Goal: Task Accomplishment & Management: Use online tool/utility

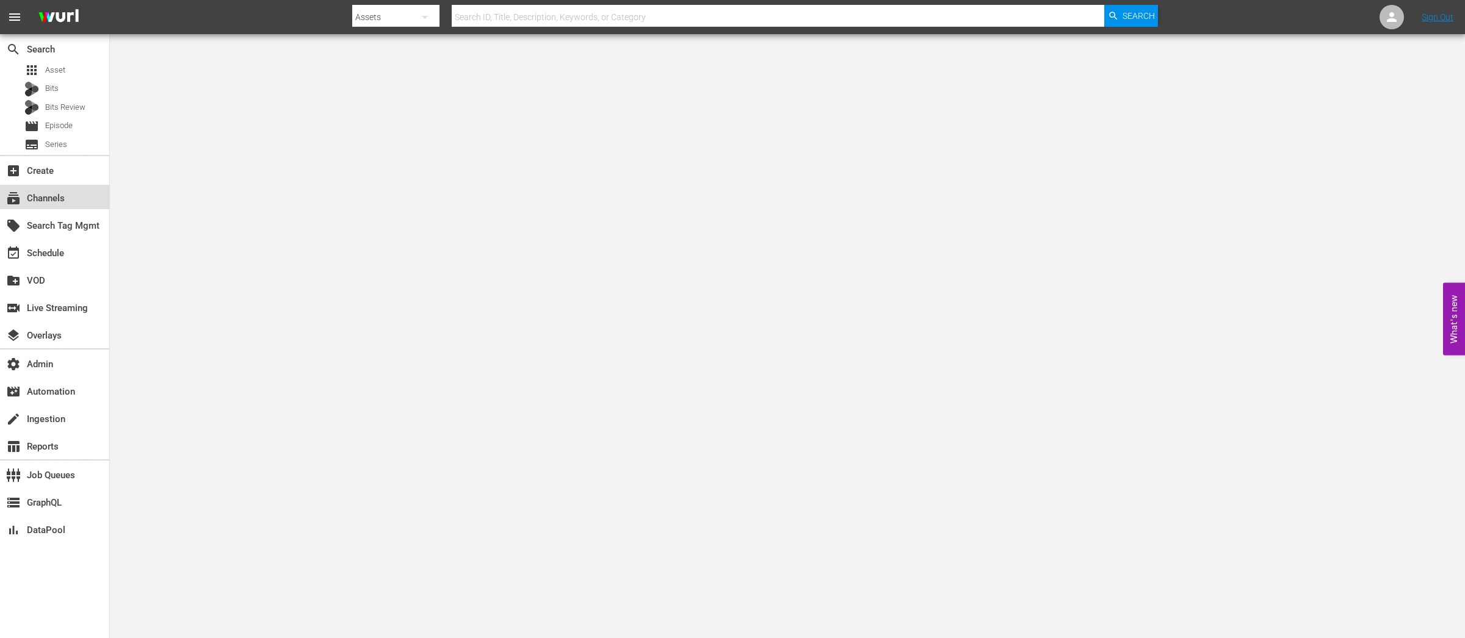
click at [58, 198] on div "subscriptions Channels" at bounding box center [34, 196] width 68 height 11
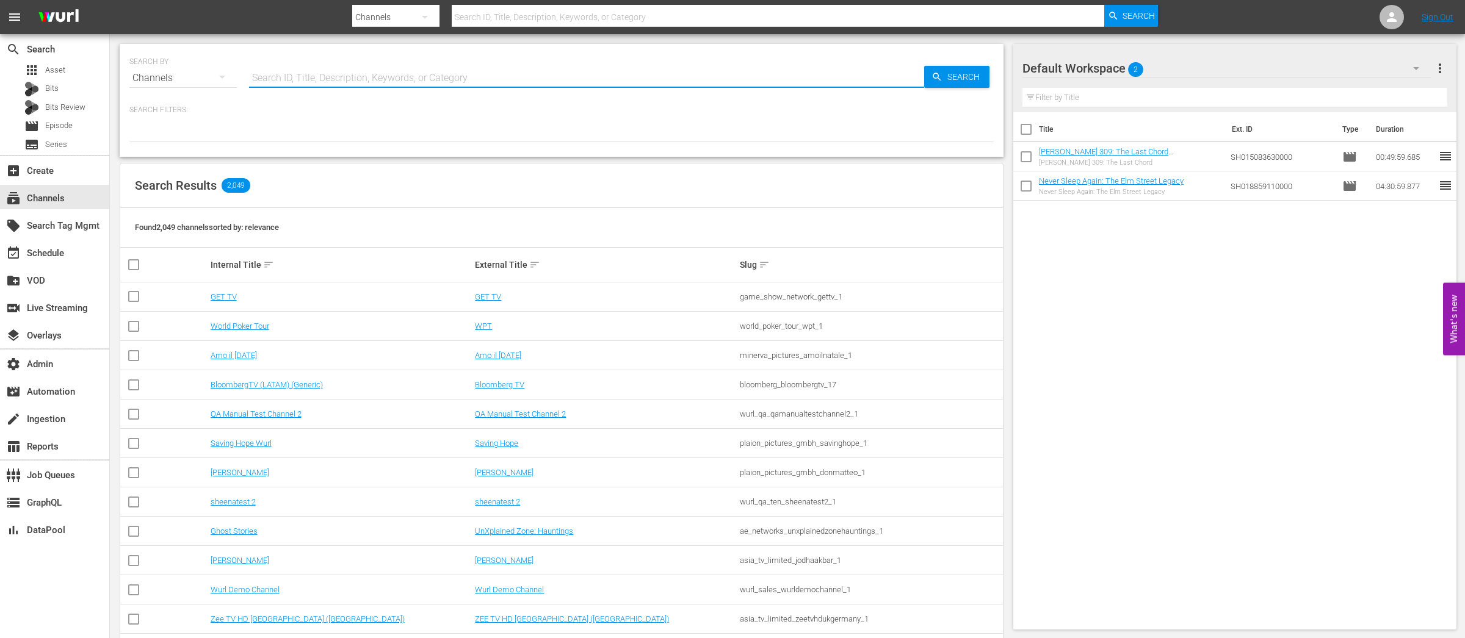
click at [331, 78] on input "text" at bounding box center [586, 77] width 675 height 29
paste input "Historian"
type input "Historian"
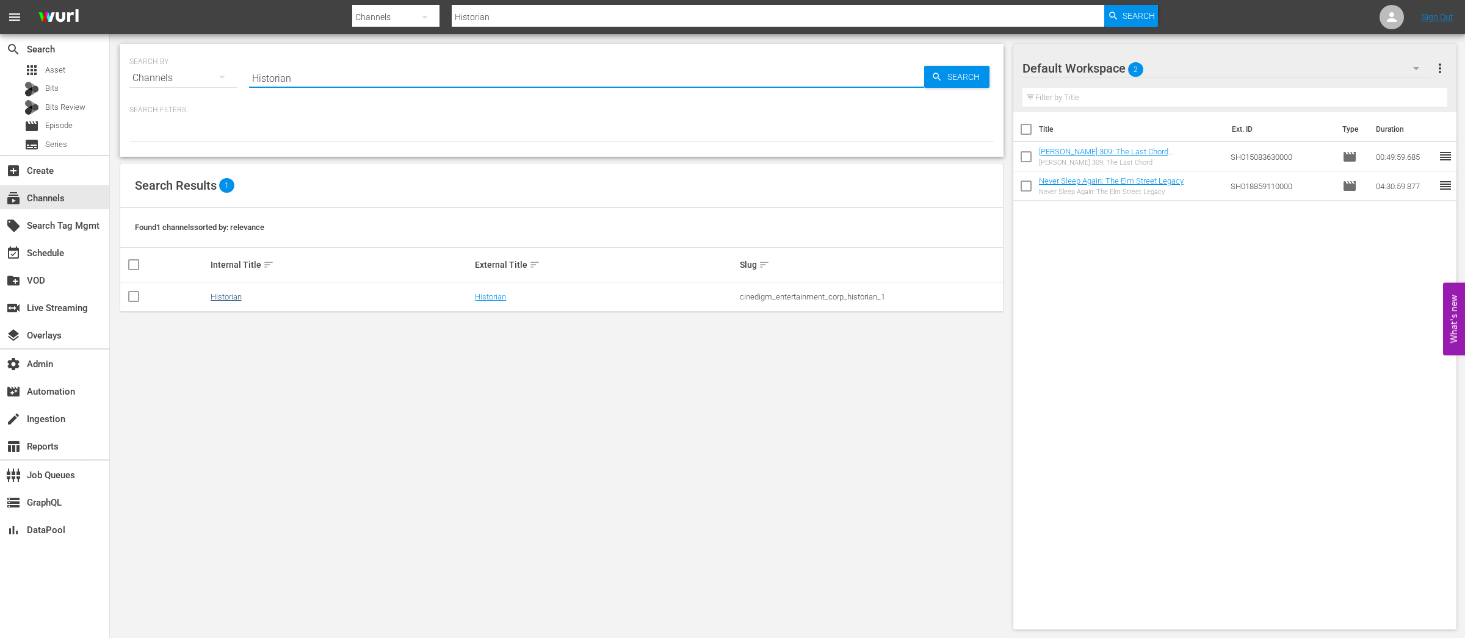
type input "Historian"
click at [235, 297] on link "Historian" at bounding box center [226, 296] width 31 height 9
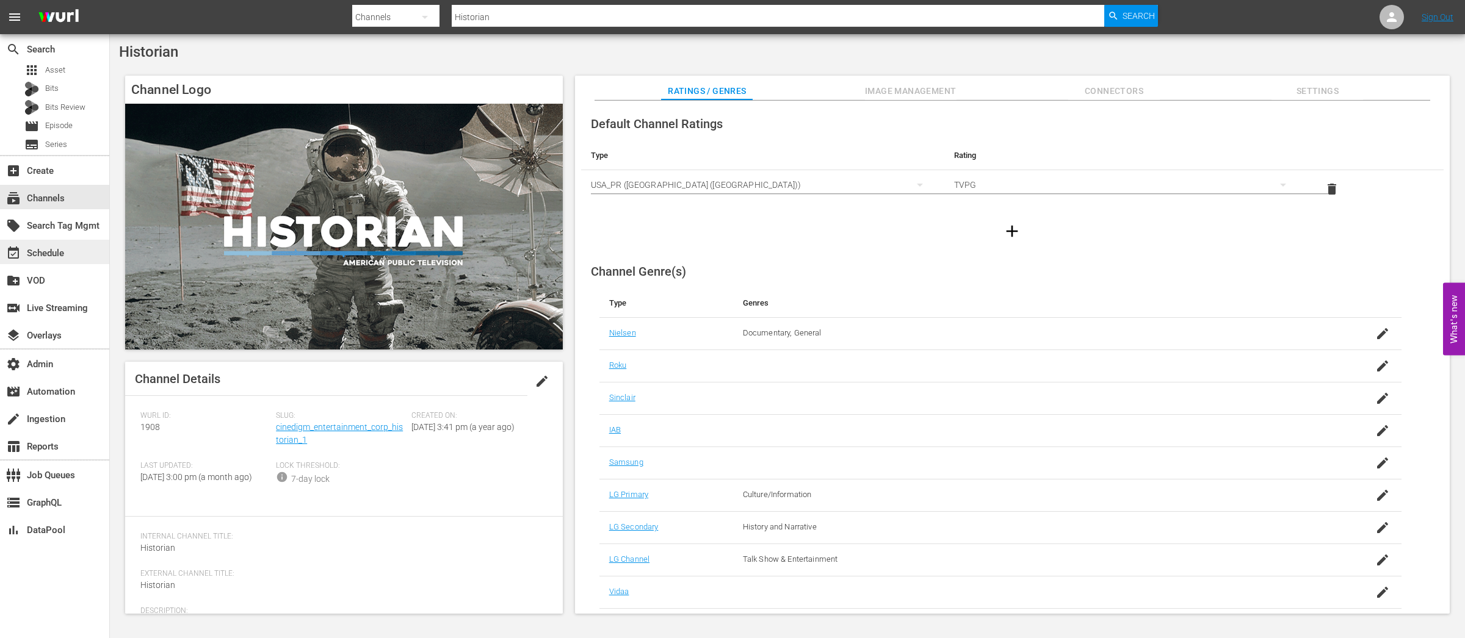
click at [47, 253] on div "event_available Schedule" at bounding box center [34, 251] width 68 height 11
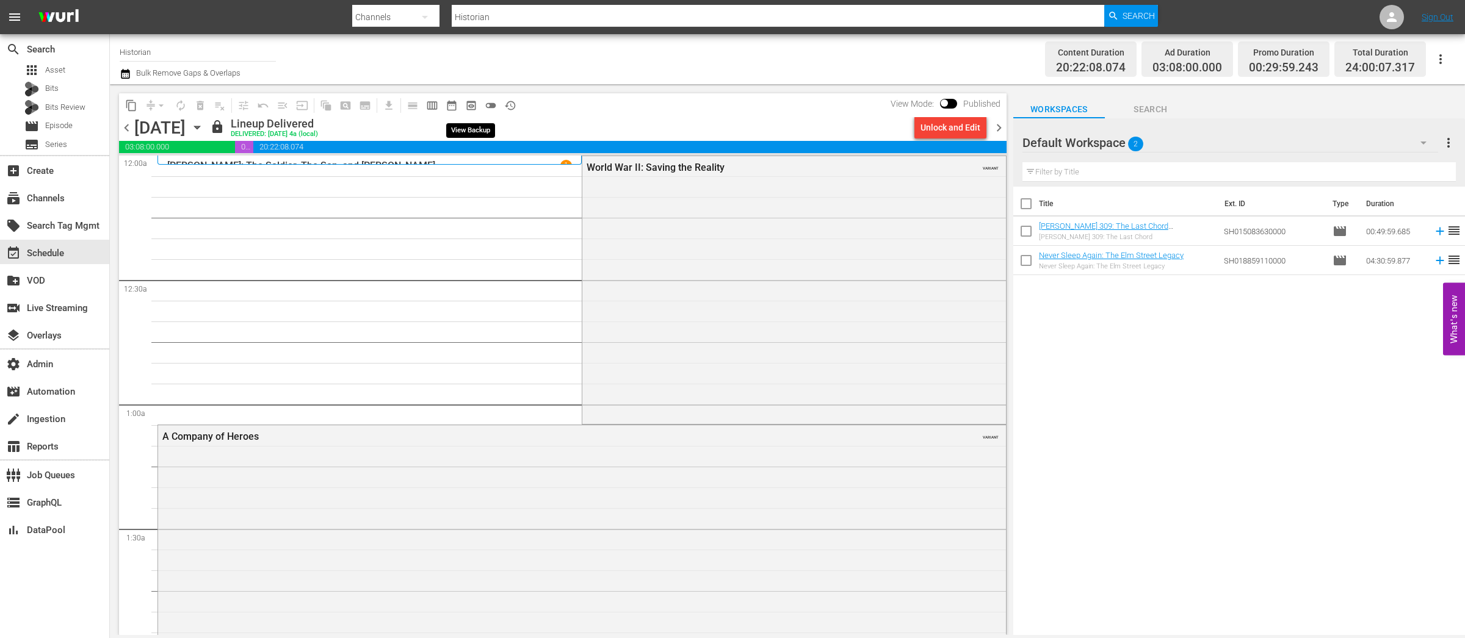
click at [469, 106] on span "preview_outlined" at bounding box center [471, 105] width 12 height 12
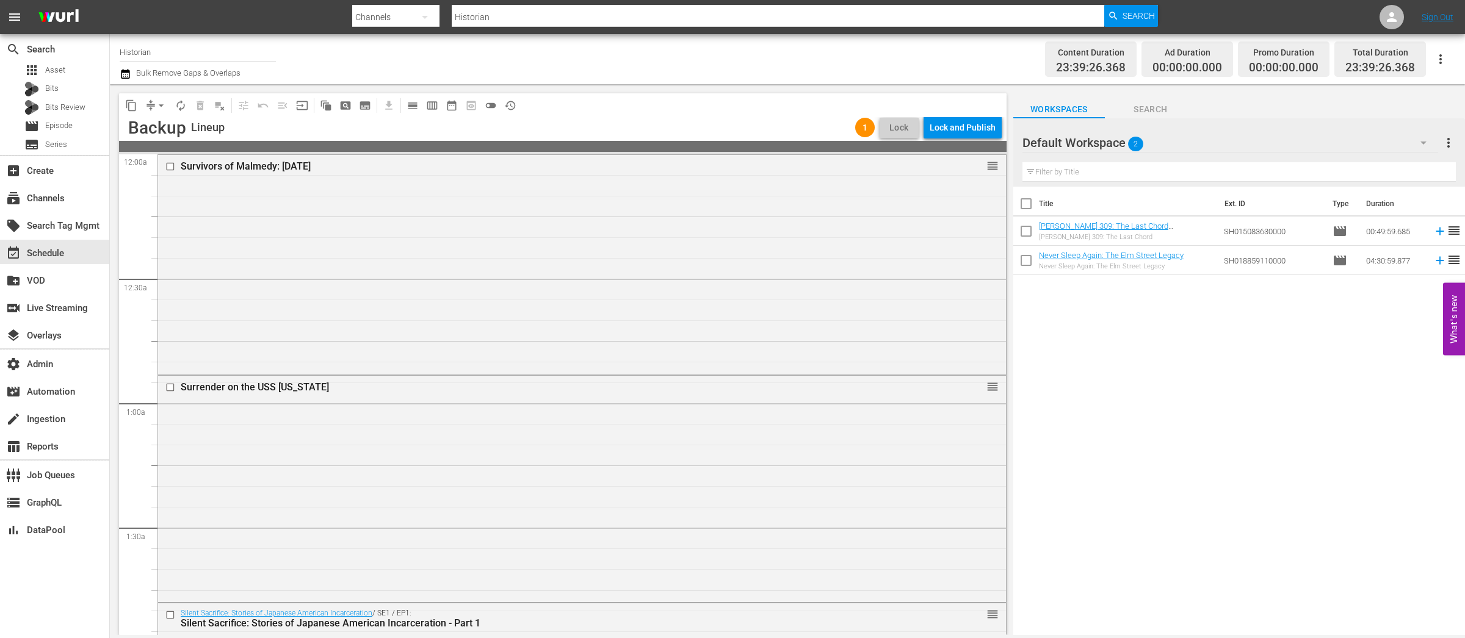
click at [665, 298] on div "Survivors of Malmedy: [DATE] reorder" at bounding box center [582, 264] width 848 height 218
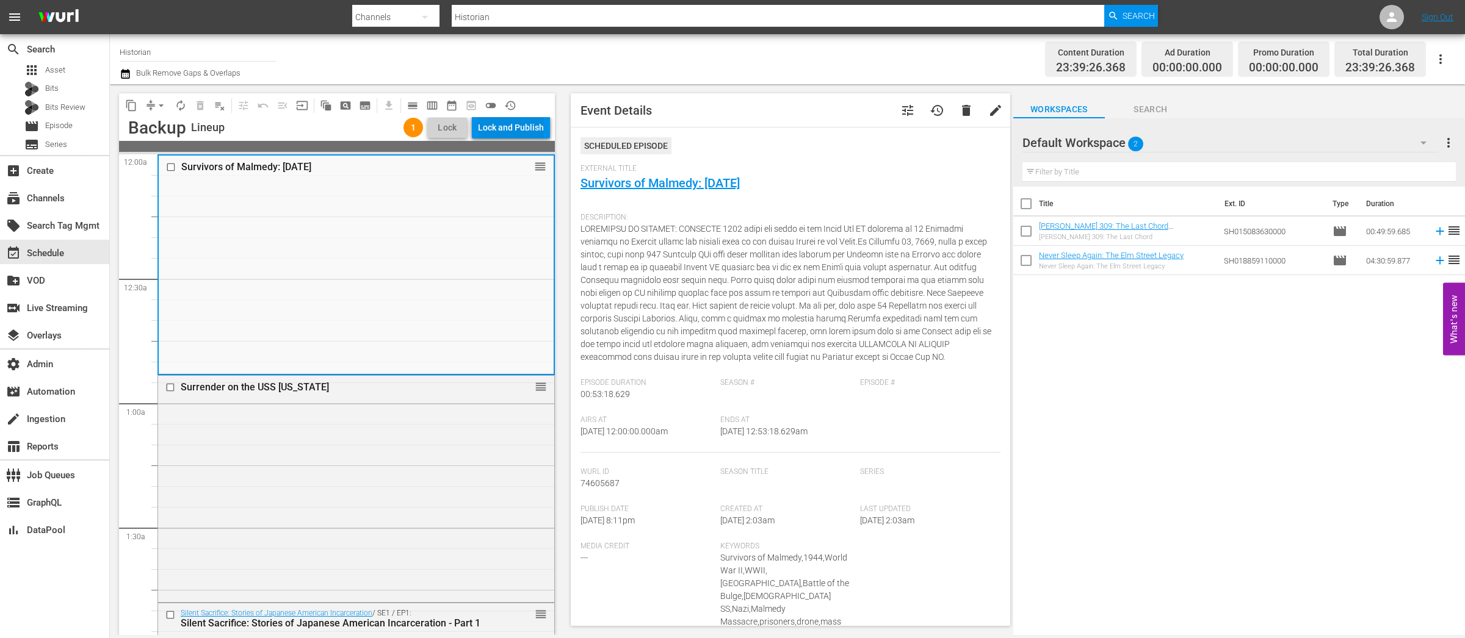
click at [546, 125] on button "Lock and Publish" at bounding box center [511, 128] width 78 height 22
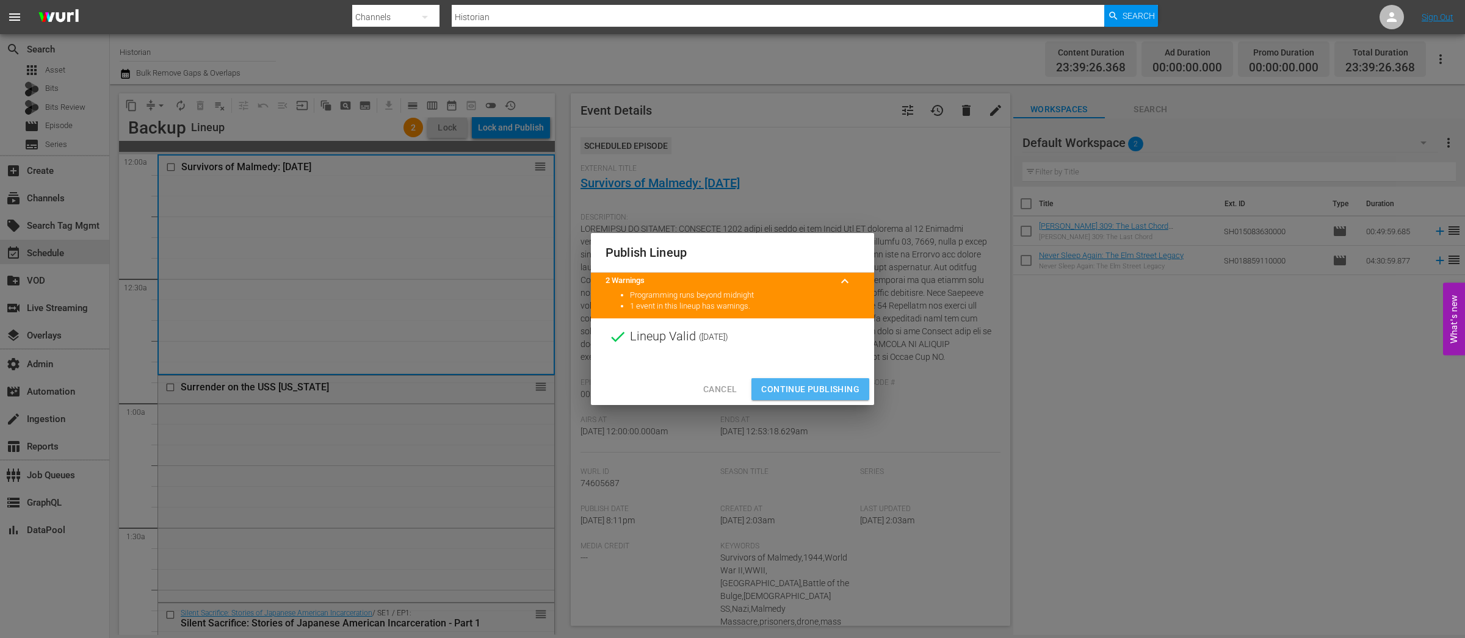
click at [817, 392] on span "Continue Publishing" at bounding box center [810, 389] width 98 height 15
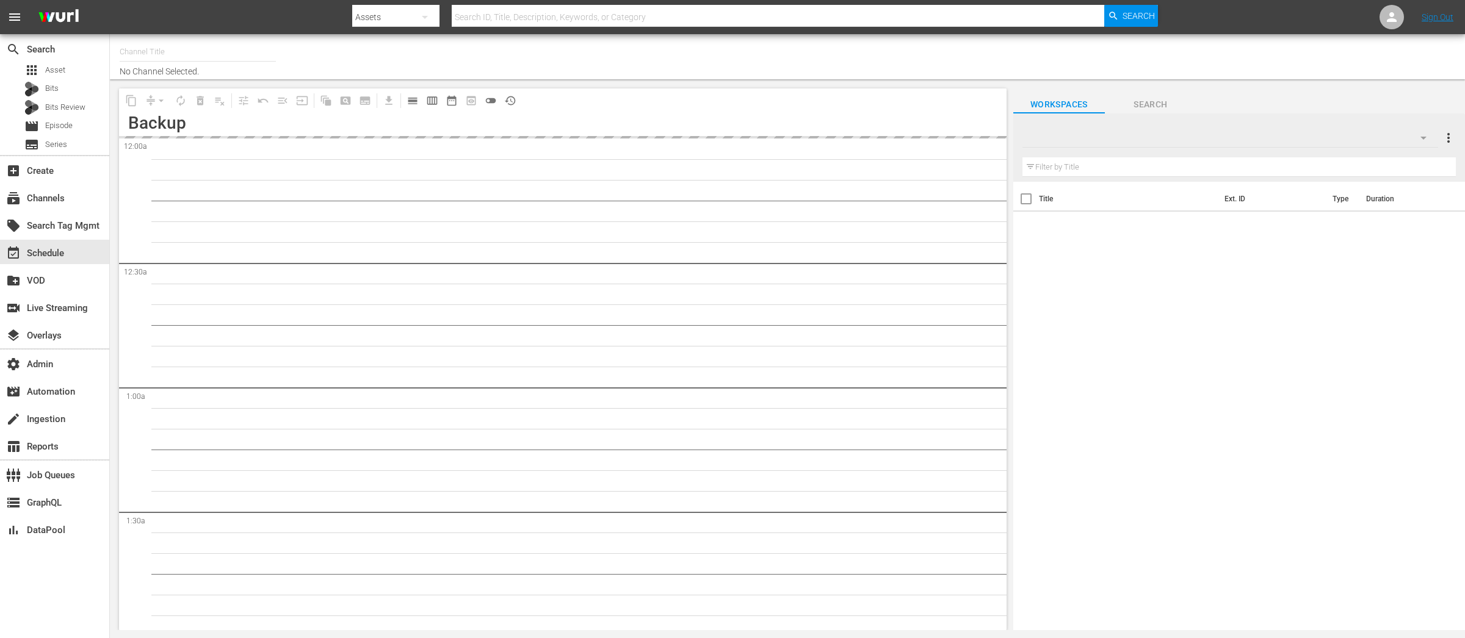
type input "Historian (1908)"
